Goal: Task Accomplishment & Management: Use online tool/utility

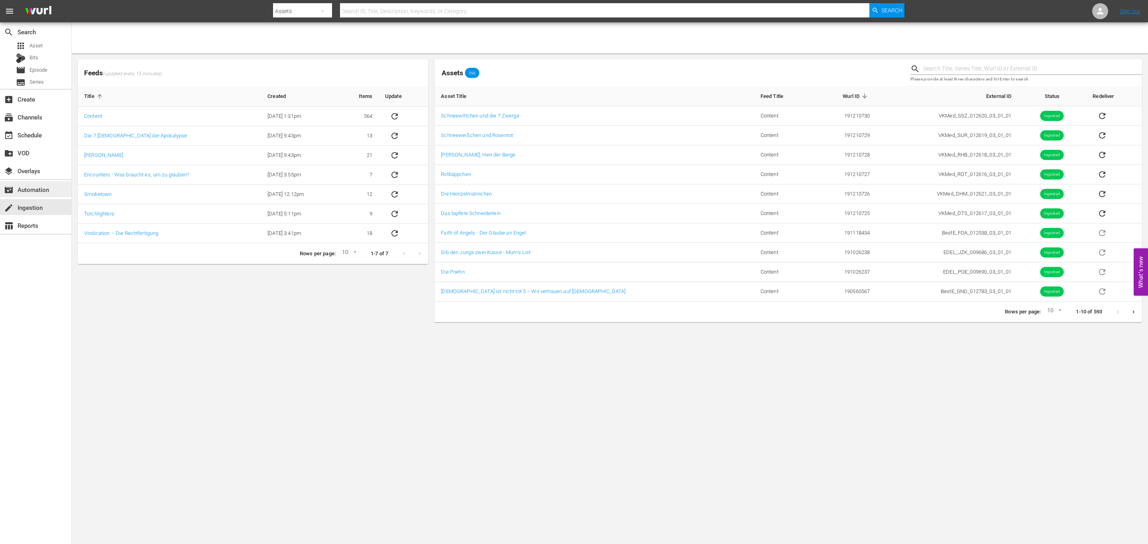
click at [37, 185] on div "movie_filter Automation" at bounding box center [22, 188] width 45 height 7
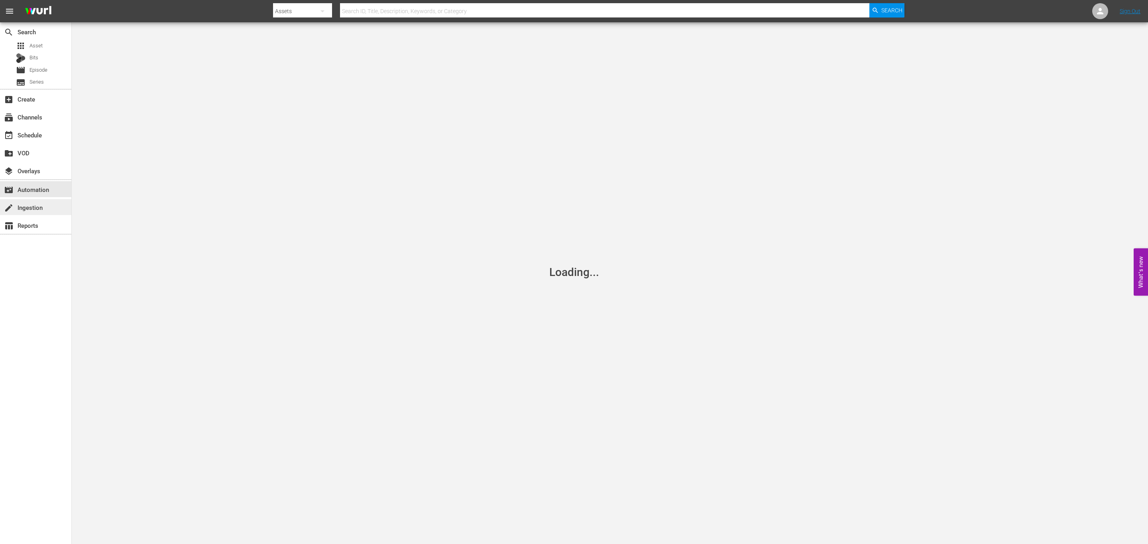
click at [31, 210] on div "create Ingestion" at bounding box center [22, 206] width 45 height 7
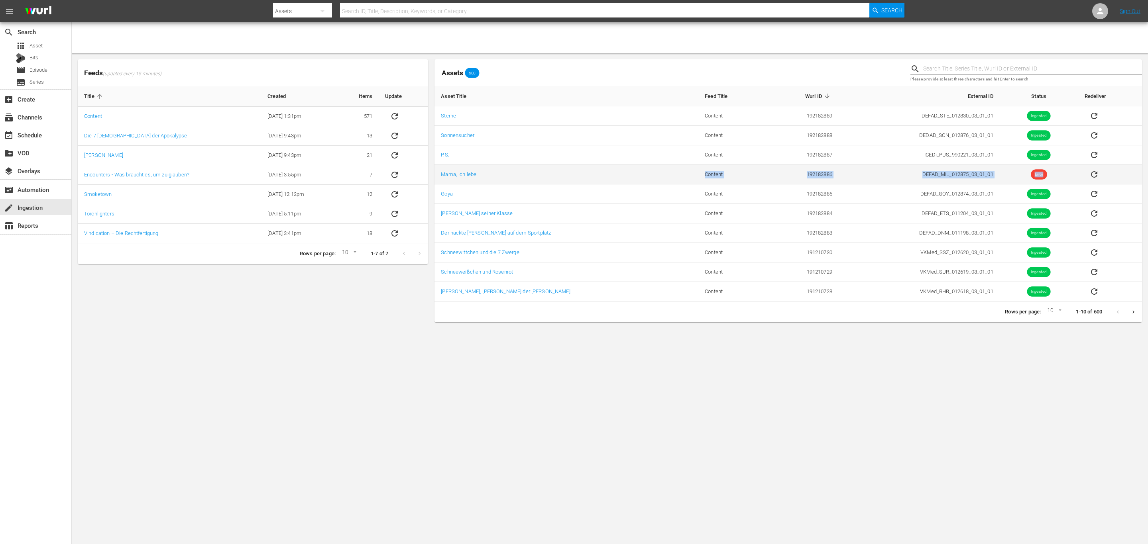
drag, startPoint x: 1044, startPoint y: 171, endPoint x: 625, endPoint y: 179, distance: 419.0
click at [625, 179] on tr "Mama, ich lebe Content 192182886 DEFAD_MIL_012875_03_01_01 Error" at bounding box center [787, 175] width 707 height 20
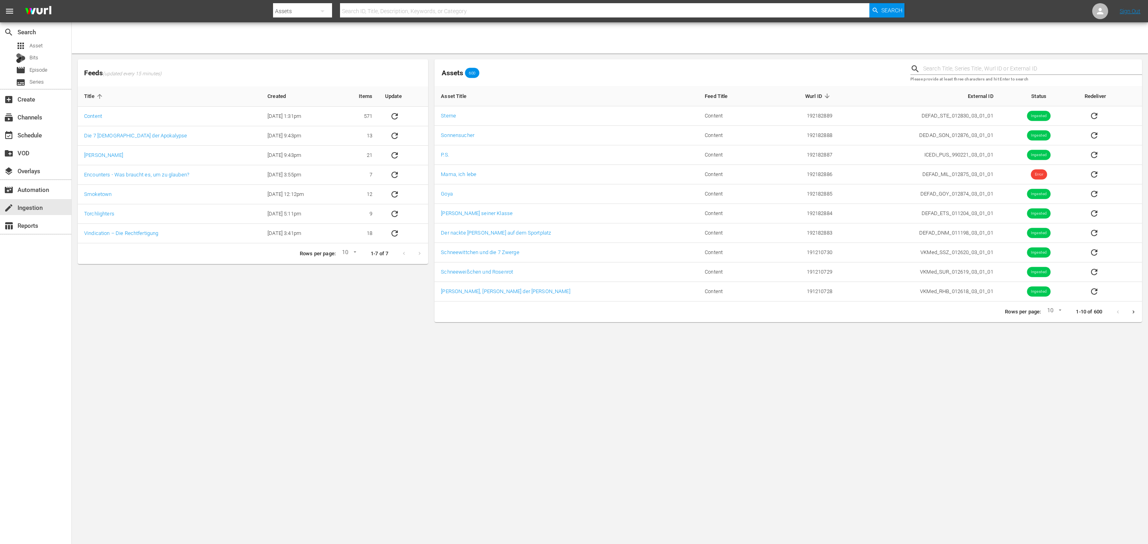
click at [1123, 314] on div at bounding box center [1125, 313] width 31 height 16
click at [1129, 314] on button "Next page" at bounding box center [1134, 313] width 16 height 16
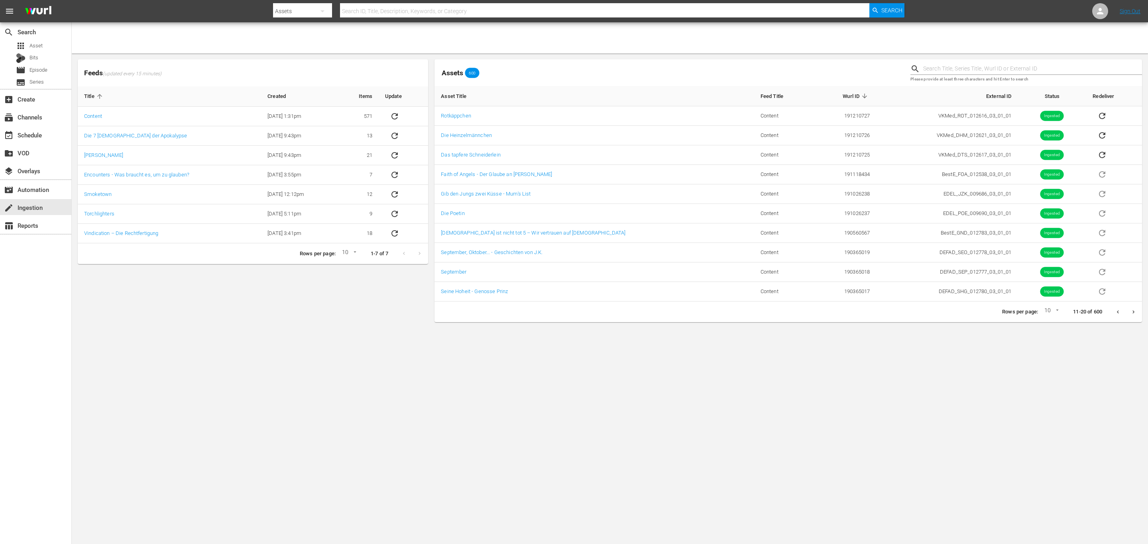
drag, startPoint x: 1121, startPoint y: 314, endPoint x: 1091, endPoint y: 335, distance: 36.4
click at [1121, 314] on button "Previous page" at bounding box center [1118, 313] width 16 height 16
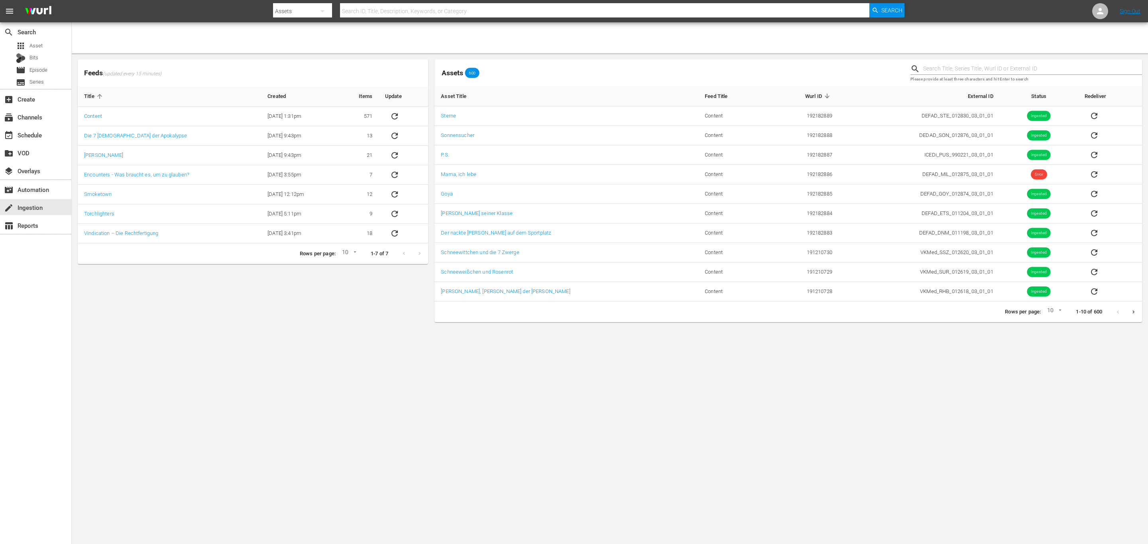
drag, startPoint x: 924, startPoint y: 466, endPoint x: 822, endPoint y: 527, distance: 118.9
click at [910, 472] on body "menu Search By Assets Search ID, Title, Description, Keywords, or Category Sear…" at bounding box center [574, 272] width 1148 height 544
drag, startPoint x: 1032, startPoint y: 417, endPoint x: 1045, endPoint y: 395, distance: 26.3
click at [1032, 418] on body "menu Search By Assets Search ID, Title, Description, Keywords, or Category Sear…" at bounding box center [574, 272] width 1148 height 544
click at [1131, 315] on icon "Next page" at bounding box center [1133, 312] width 6 height 6
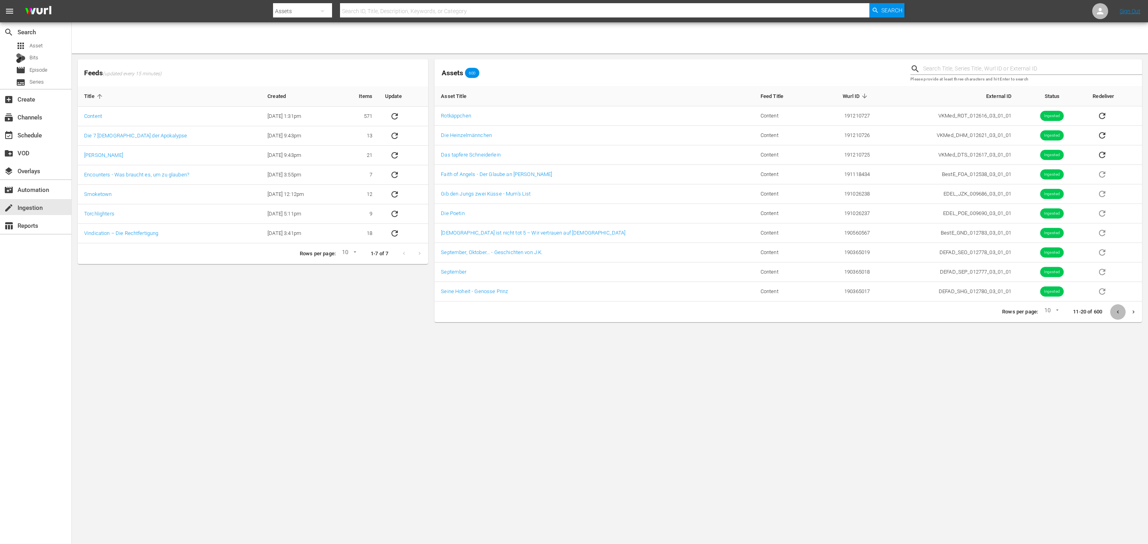
click at [1120, 318] on button "Previous page" at bounding box center [1118, 313] width 16 height 16
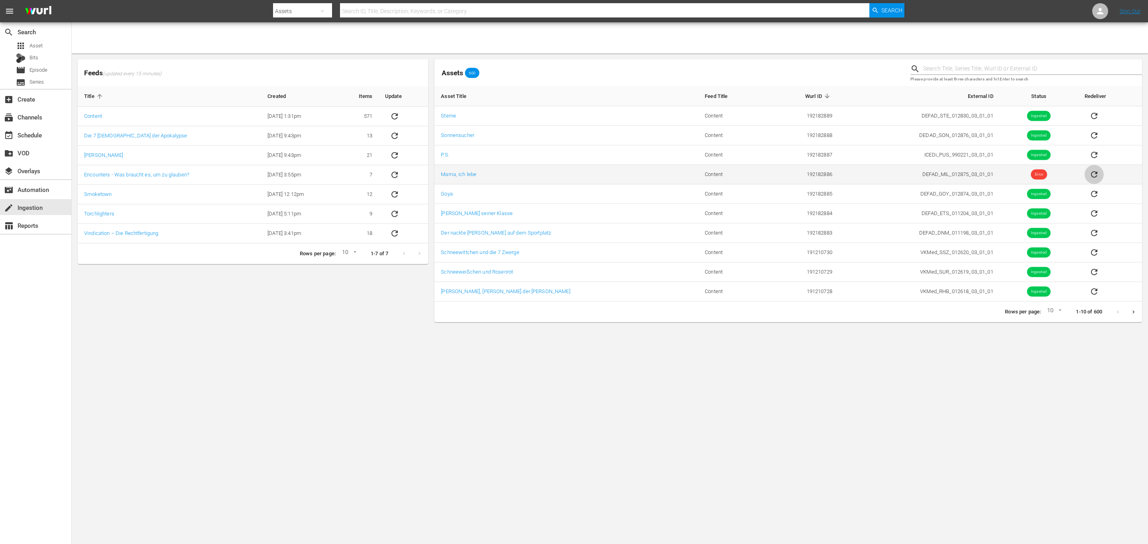
click at [1089, 179] on icon "sticky table" at bounding box center [1094, 175] width 10 height 10
drag, startPoint x: 459, startPoint y: 170, endPoint x: 465, endPoint y: 170, distance: 6.0
click at [459, 170] on td "Mama, ich lebe" at bounding box center [566, 175] width 264 height 20
click at [474, 177] on link "Mama, ich lebe" at bounding box center [458, 174] width 35 height 6
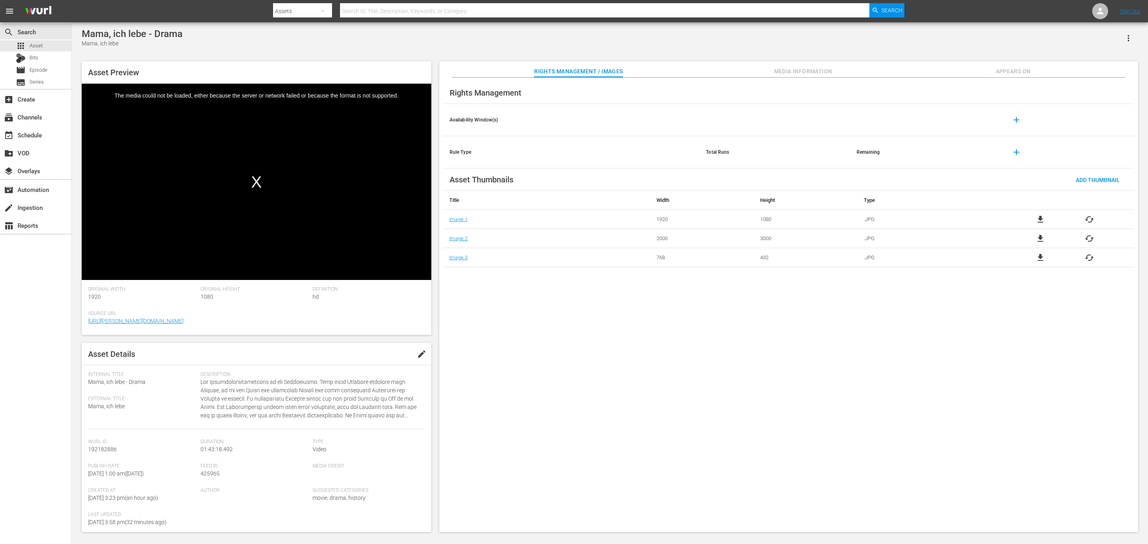
click at [417, 352] on span "edit" at bounding box center [422, 355] width 10 height 10
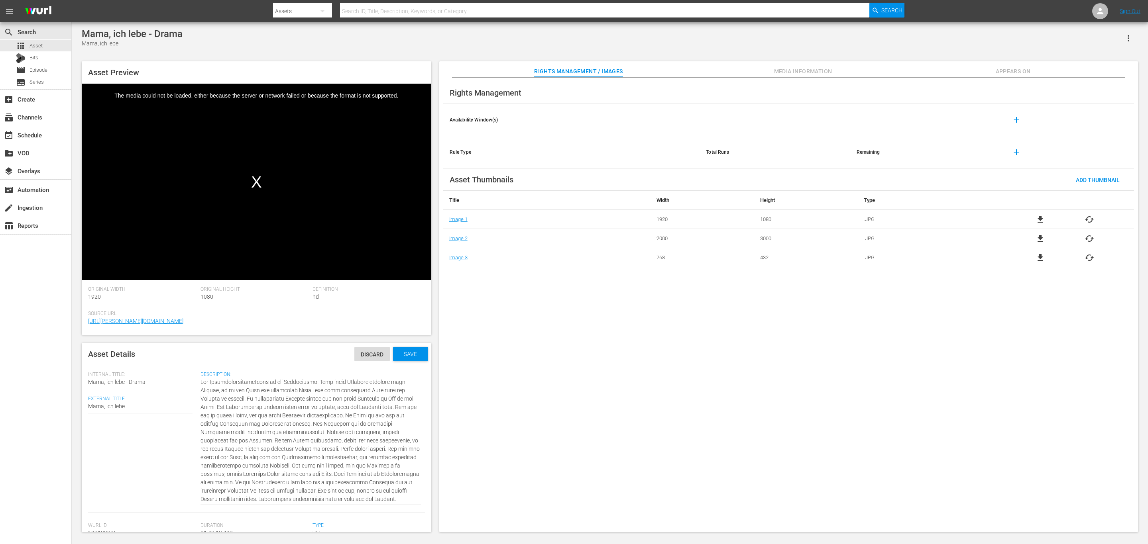
scroll to position [8, 0]
drag, startPoint x: 278, startPoint y: 428, endPoint x: 334, endPoint y: 500, distance: 91.2
click at [334, 500] on textarea at bounding box center [310, 441] width 220 height 126
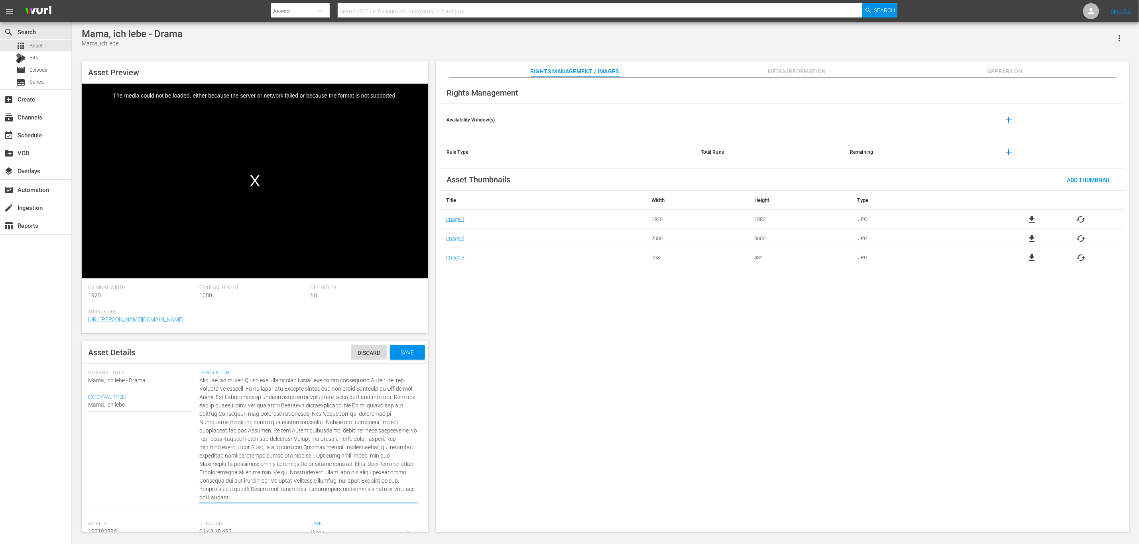
click at [331, 497] on textarea at bounding box center [308, 440] width 218 height 126
click at [334, 496] on textarea at bounding box center [308, 440] width 218 height 126
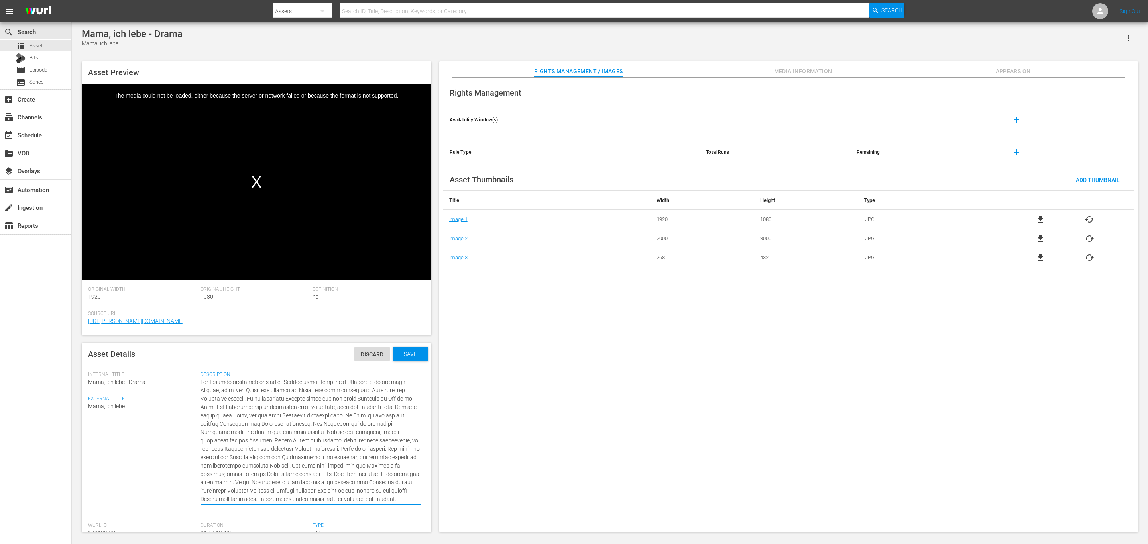
type textarea "Ein Kriegsgefangenenlager in der Sowjetunion. Vier junge Deutsche tauschen ihre…"
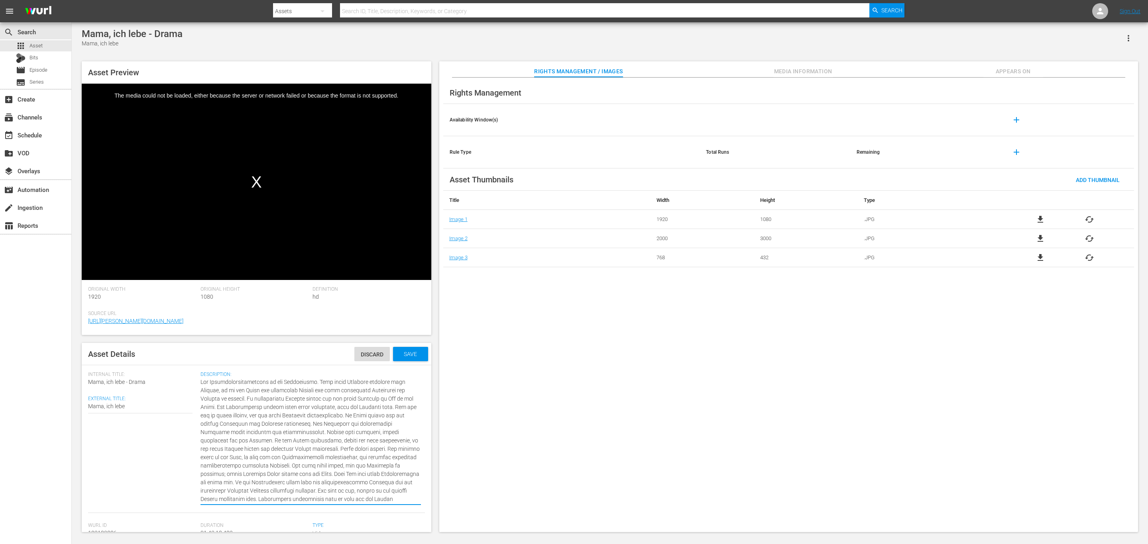
type textarea "Ein Kriegsgefangenenlager in der Sowjetunion. Vier junge Deutsche tauschen ihre…"
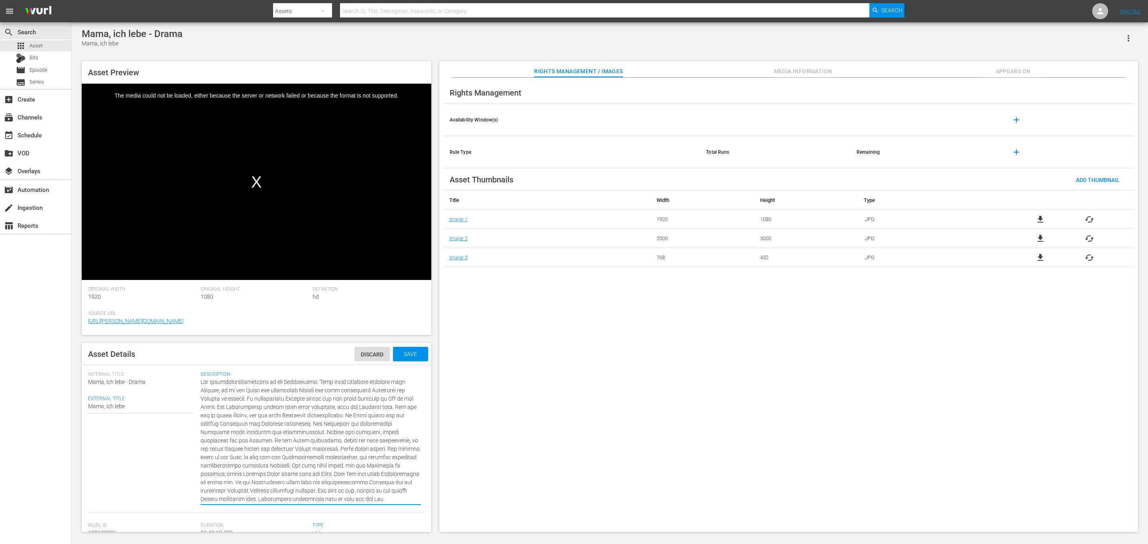
type textarea "Ein Kriegsgefangenenlager in der Sowjetunion. Vier junge Deutsche tauschen ihre…"
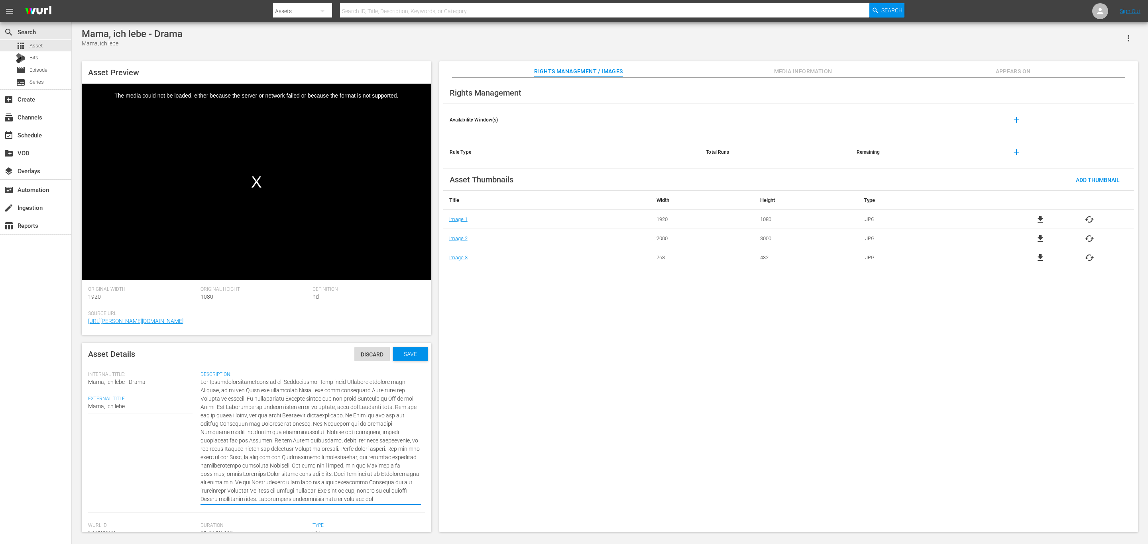
type textarea "Ein Kriegsgefangenenlager in der Sowjetunion. Vier junge Deutsche tauschen ihre…"
click at [352, 343] on div "Asset Details Discard Save" at bounding box center [257, 354] width 350 height 22
click at [358, 354] on span "Discard" at bounding box center [371, 355] width 35 height 6
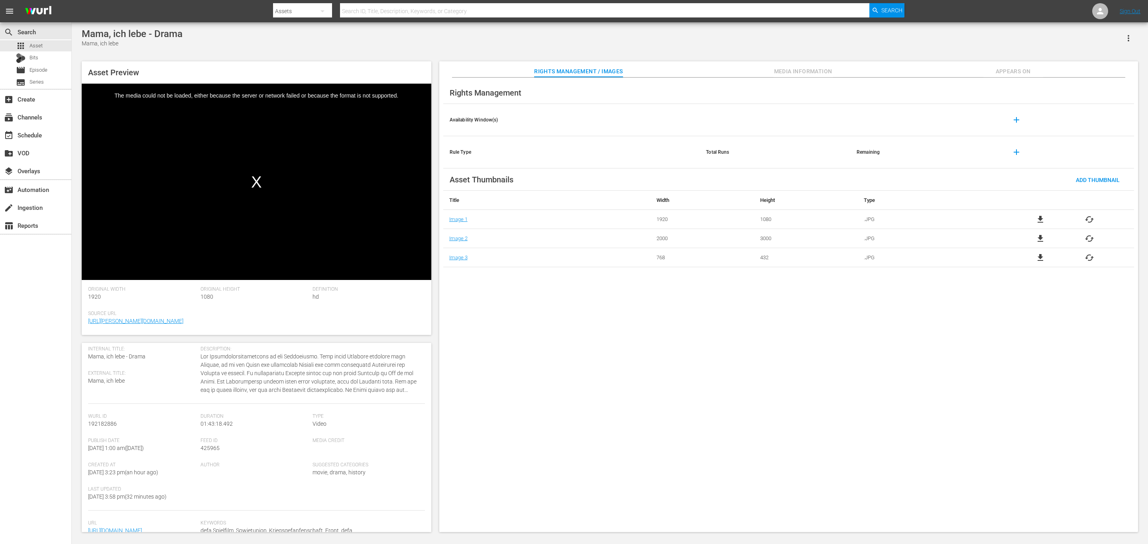
scroll to position [0, 0]
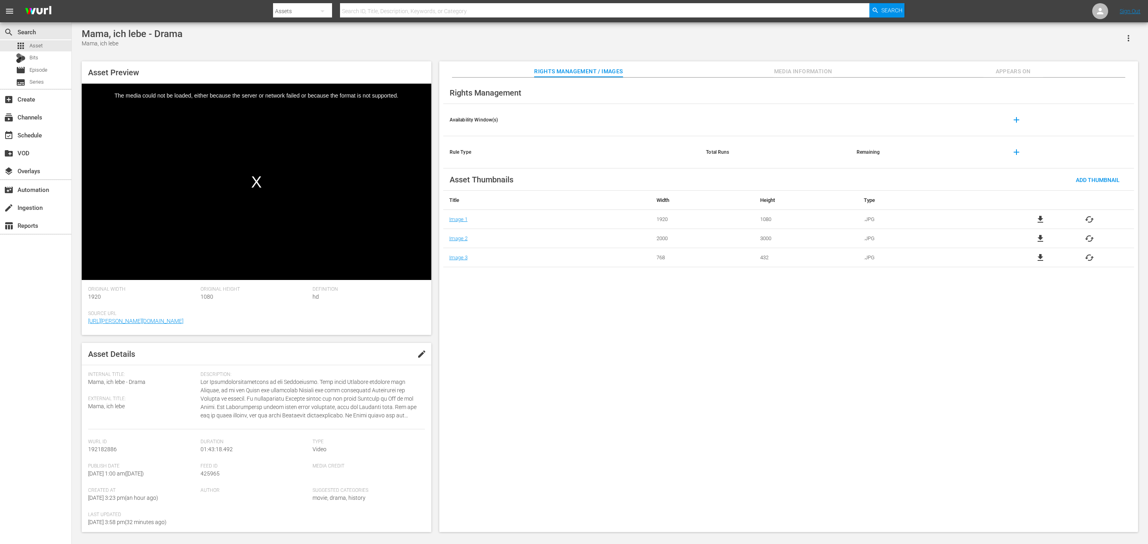
click at [540, 360] on div "Rights Management Availability Window(s) add Rule Type Total Runs Remaining add…" at bounding box center [788, 305] width 699 height 455
click at [1018, 69] on span "Appears On" at bounding box center [1013, 72] width 60 height 10
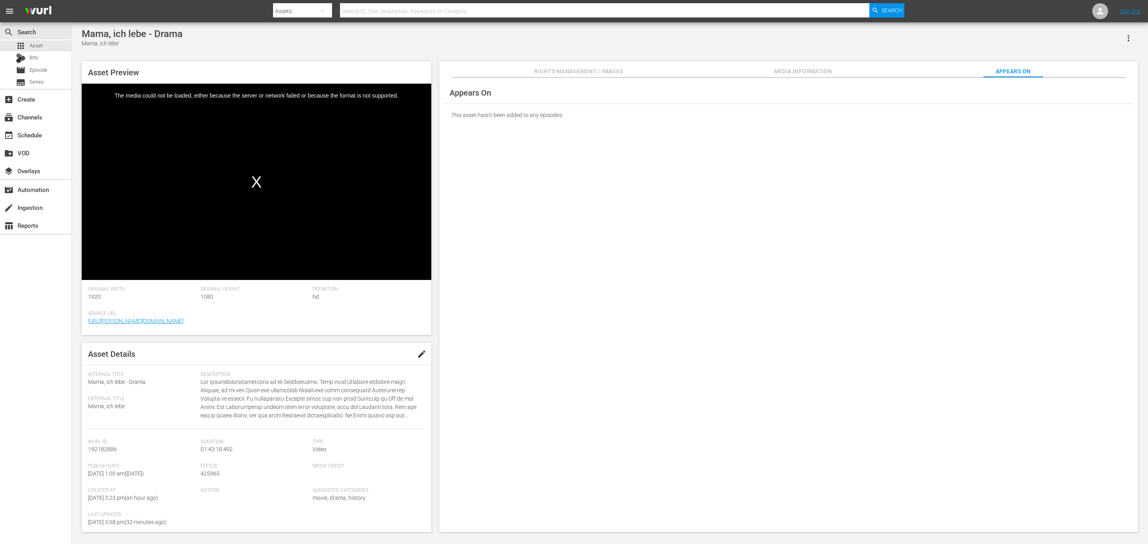
click at [816, 81] on div "Appears On This asset hasn't been added to any episodes." at bounding box center [788, 305] width 699 height 455
click at [39, 210] on div "create Ingestion" at bounding box center [22, 206] width 45 height 7
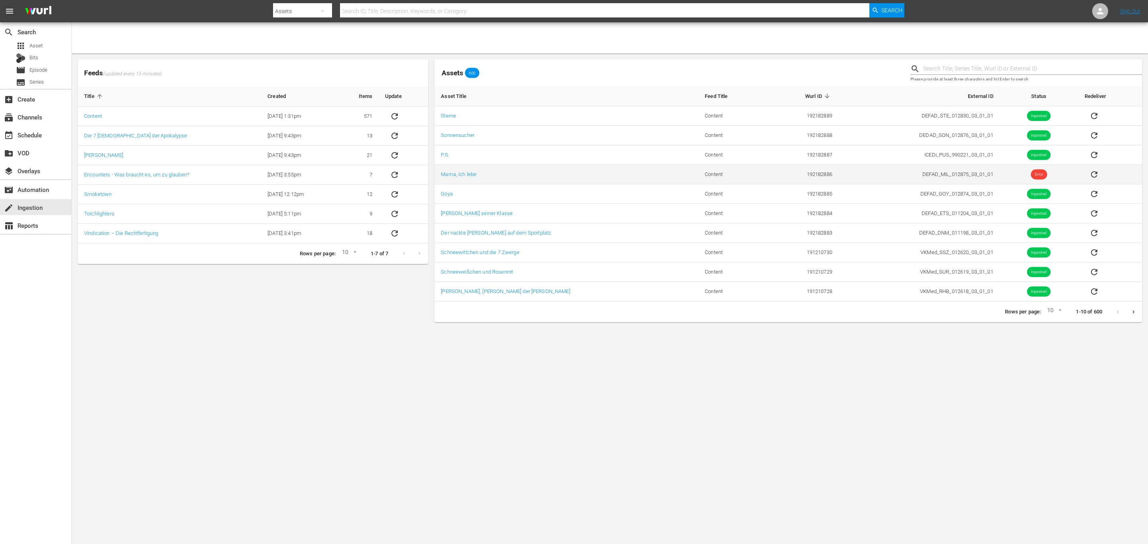
click at [1087, 170] on button "sticky table" at bounding box center [1094, 174] width 19 height 19
click at [775, 350] on body "menu Search By Assets Search ID, Title, Description, Keywords, or Category Sear…" at bounding box center [574, 272] width 1148 height 544
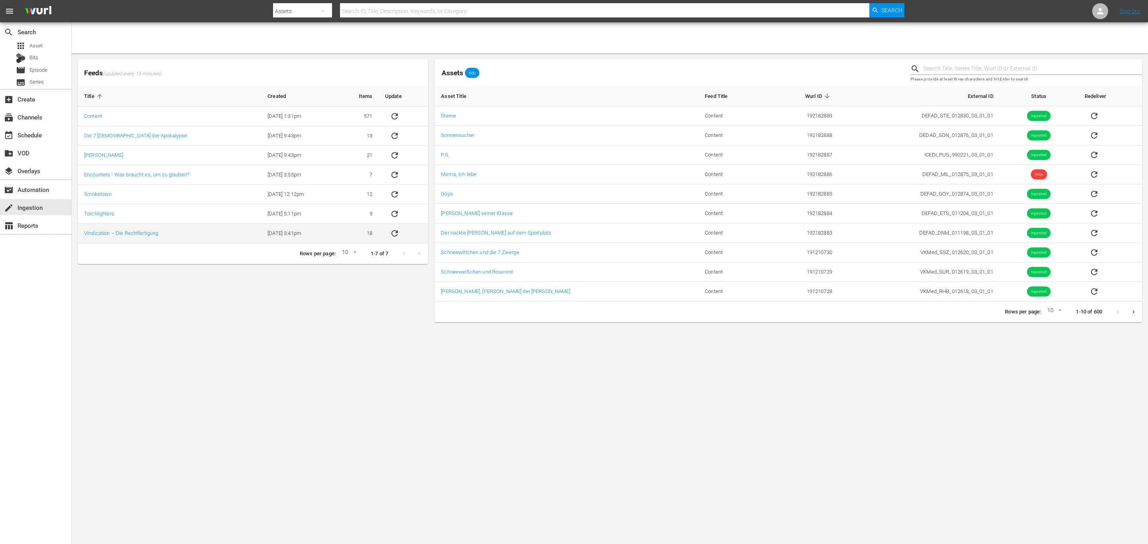
click at [303, 226] on td "[DATE] 3:41pm" at bounding box center [299, 234] width 77 height 20
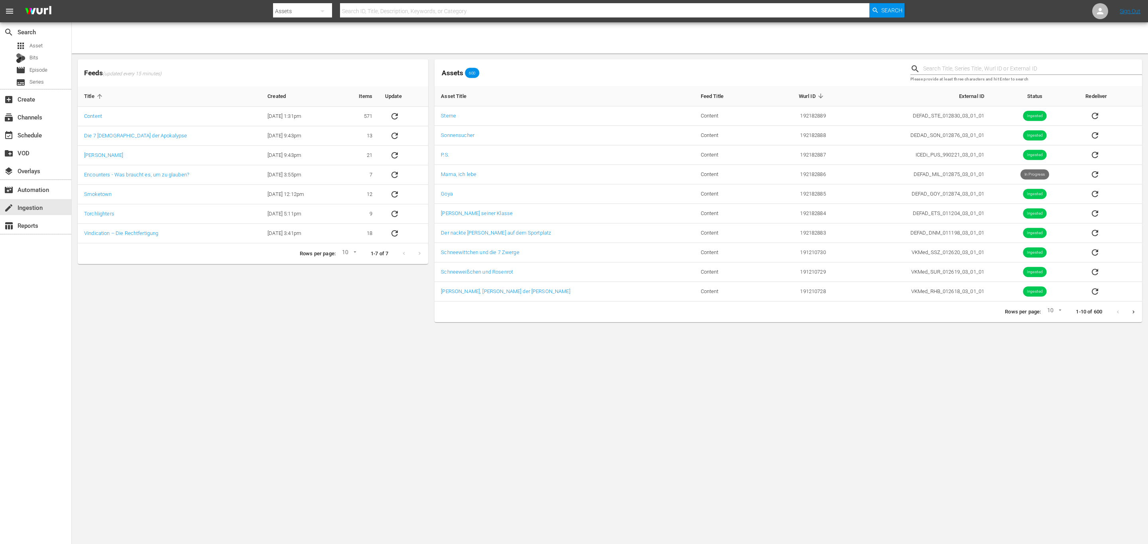
click at [1061, 392] on body "menu Search By Assets Search ID, Title, Description, Keywords, or Category Sear…" at bounding box center [574, 272] width 1148 height 544
drag, startPoint x: 839, startPoint y: 293, endPoint x: 897, endPoint y: 334, distance: 71.1
drag, startPoint x: 897, startPoint y: 334, endPoint x: 842, endPoint y: 364, distance: 63.0
click at [842, 364] on body "menu Search By Assets Search ID, Title, Description, Keywords, or Category Sear…" at bounding box center [574, 272] width 1148 height 544
drag, startPoint x: 638, startPoint y: 376, endPoint x: 641, endPoint y: 384, distance: 8.6
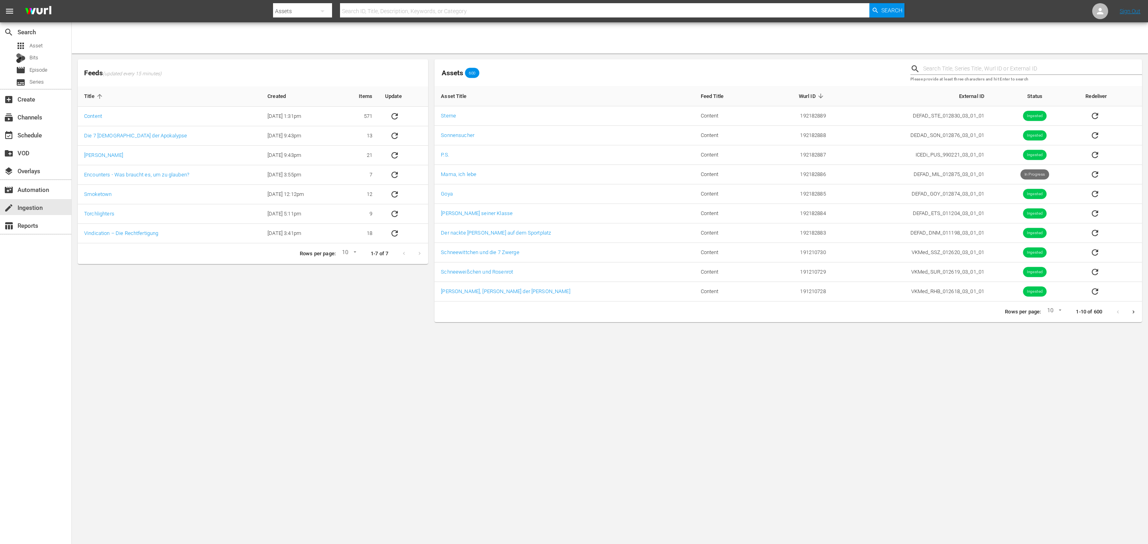
click at [640, 384] on body "menu Search By Assets Search ID, Title, Description, Keywords, or Category Sear…" at bounding box center [574, 272] width 1148 height 544
click at [646, 389] on body "menu Search By Assets Search ID, Title, Description, Keywords, or Category Sear…" at bounding box center [574, 272] width 1148 height 544
click at [36, 132] on div "event_available Schedule" at bounding box center [22, 133] width 45 height 7
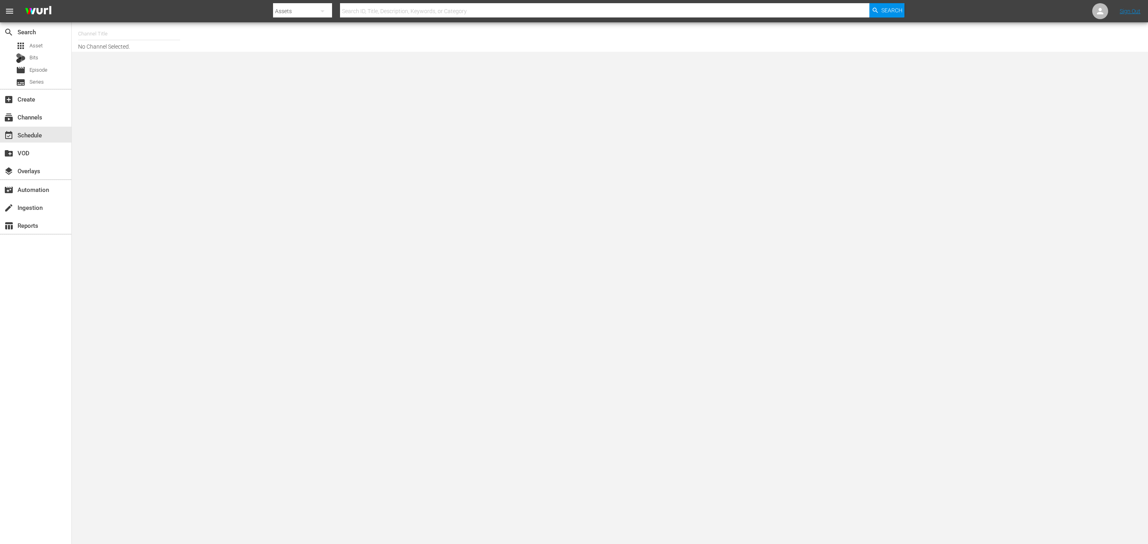
click at [393, 438] on body "menu Search By Assets Search ID, Title, Description, Keywords, or Category Sear…" at bounding box center [574, 272] width 1148 height 544
click at [506, 474] on body "menu Search By Assets Search ID, Title, Description, Keywords, or Category Sear…" at bounding box center [574, 272] width 1148 height 544
click at [770, 131] on body "menu Search By Assets Search ID, Title, Description, Keywords, or Category Sear…" at bounding box center [574, 272] width 1148 height 544
click at [131, 31] on input "text" at bounding box center [129, 33] width 102 height 19
click at [99, 59] on div "DEFA TV (1609 - wdrmediagroup_defatv_1)" at bounding box center [188, 56] width 206 height 19
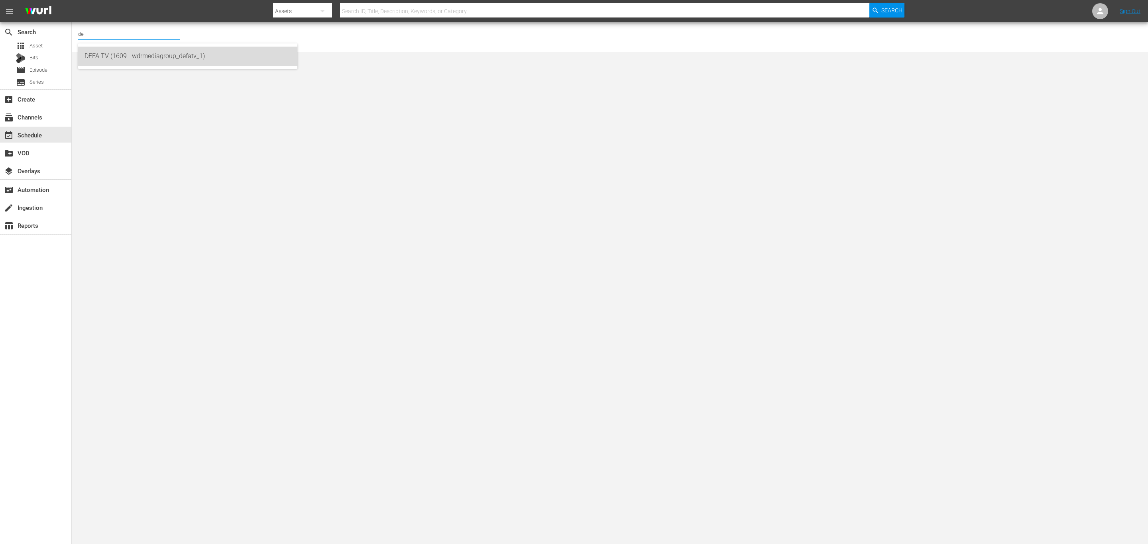
type input "DEFA TV (1609 - wdrmediagroup_defatv_1)"
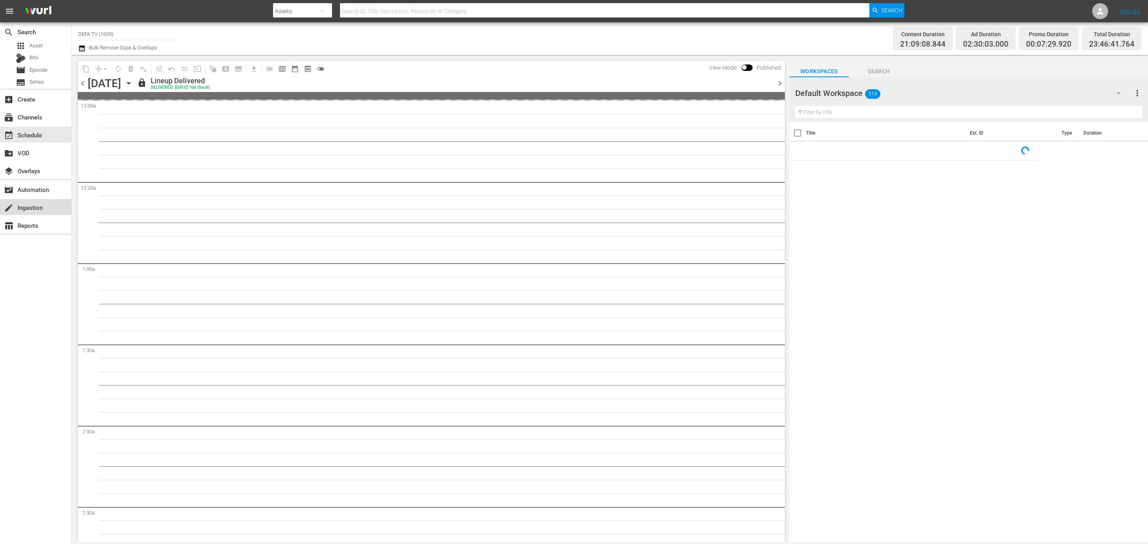
click at [48, 208] on div "create Ingestion" at bounding box center [35, 207] width 71 height 16
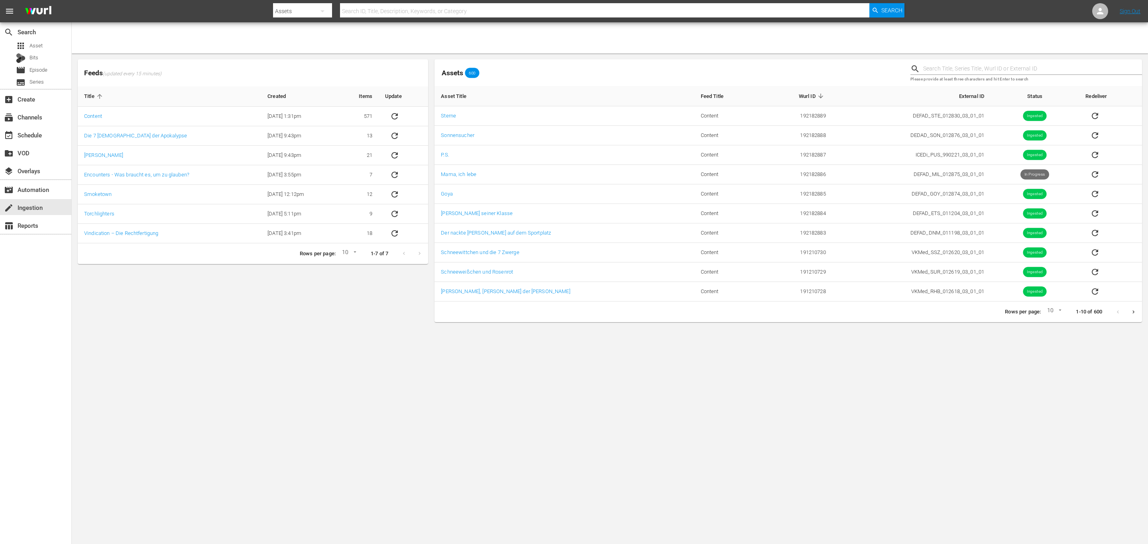
click at [534, 411] on body "menu Search By Assets Search ID, Title, Description, Keywords, or Category Sear…" at bounding box center [574, 272] width 1148 height 544
click at [373, 445] on body "menu Search By Assets Search ID, Title, Description, Keywords, or Category Sear…" at bounding box center [574, 272] width 1148 height 544
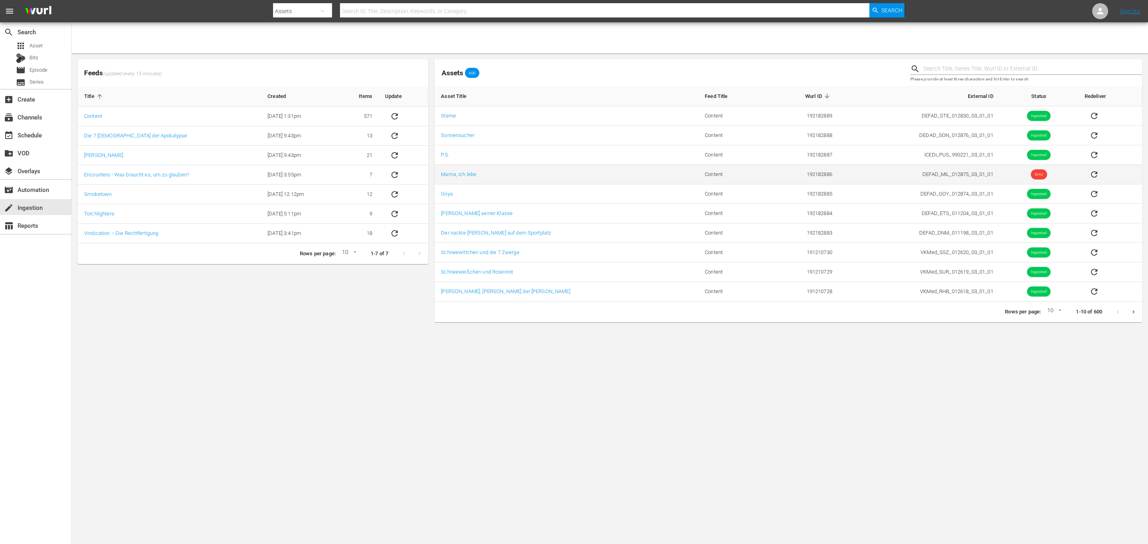
click at [1091, 175] on icon "sticky table" at bounding box center [1094, 174] width 6 height 6
click at [738, 459] on body "menu Search By Assets Search ID, Title, Description, Keywords, or Category Sear…" at bounding box center [574, 272] width 1148 height 544
click at [284, 375] on body "menu Search By Assets Search ID, Title, Description, Keywords, or Category Sear…" at bounding box center [574, 272] width 1148 height 544
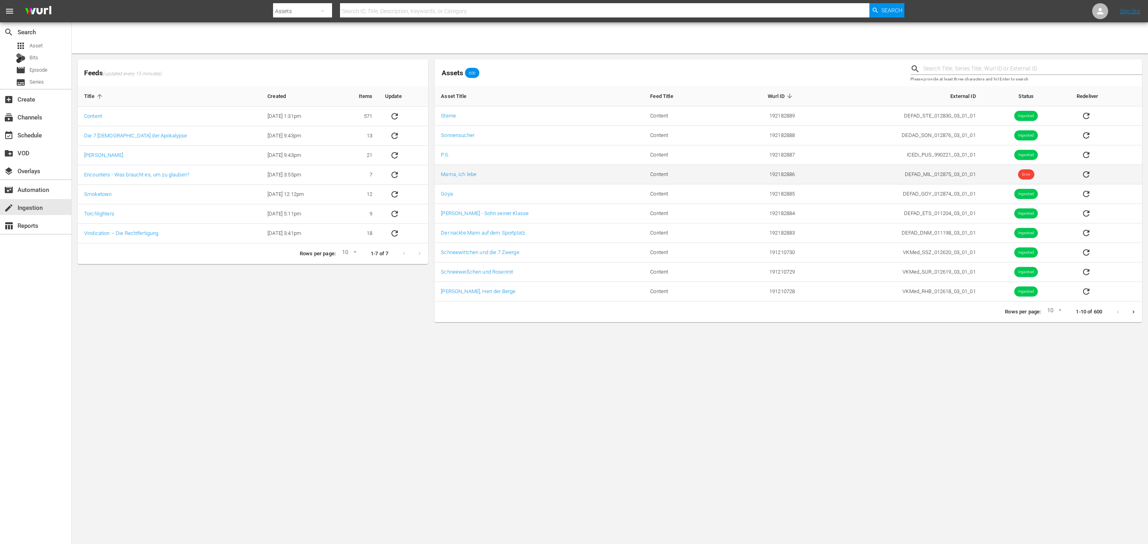
click at [1086, 170] on button "sticky table" at bounding box center [1086, 174] width 19 height 19
